Goal: Task Accomplishment & Management: Manage account settings

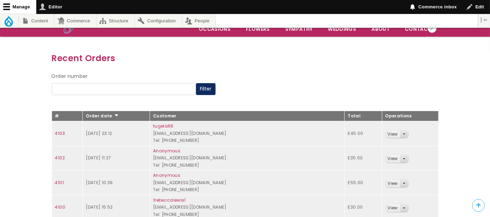
scroll to position [77, 0]
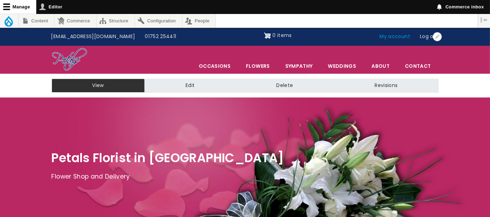
click at [398, 37] on link "My account" at bounding box center [395, 36] width 40 height 13
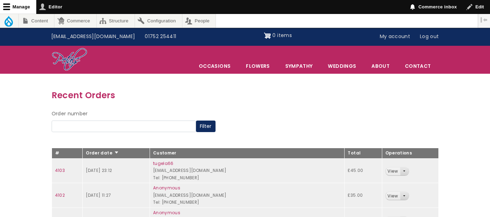
scroll to position [77, 0]
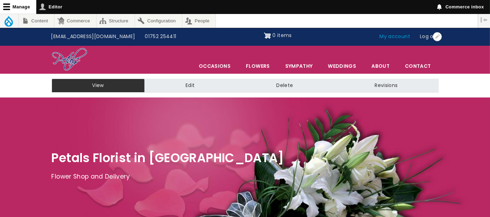
click at [394, 37] on link "My account" at bounding box center [395, 36] width 40 height 13
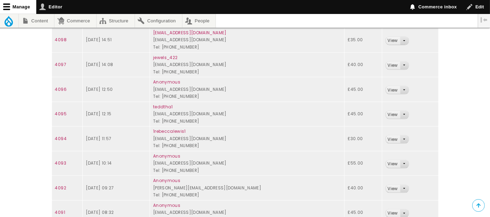
scroll to position [271, 0]
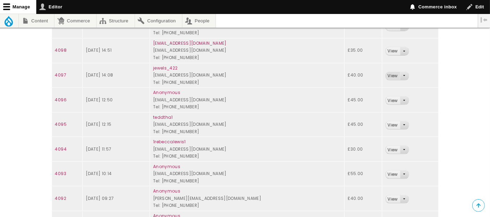
click at [391, 72] on link "View" at bounding box center [393, 76] width 14 height 8
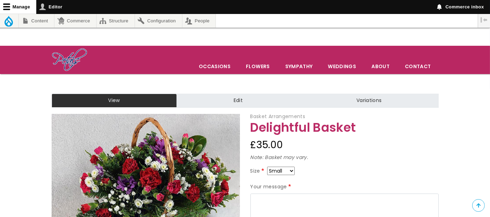
scroll to position [77, 0]
